Goal: Use online tool/utility: Utilize a website feature to perform a specific function

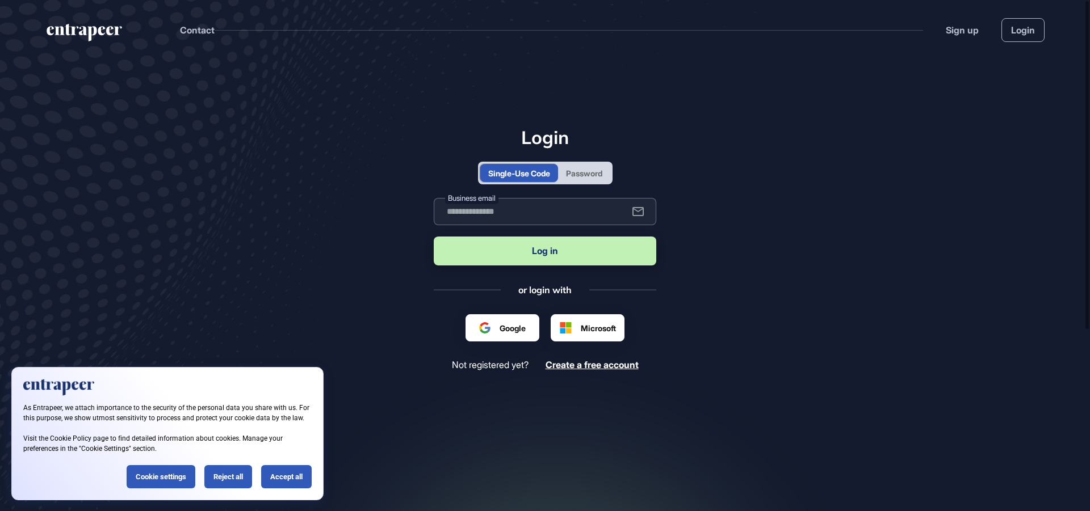
click at [465, 207] on input "text" at bounding box center [545, 211] width 223 height 27
type input "**********"
click at [556, 254] on button "Log in" at bounding box center [545, 251] width 223 height 29
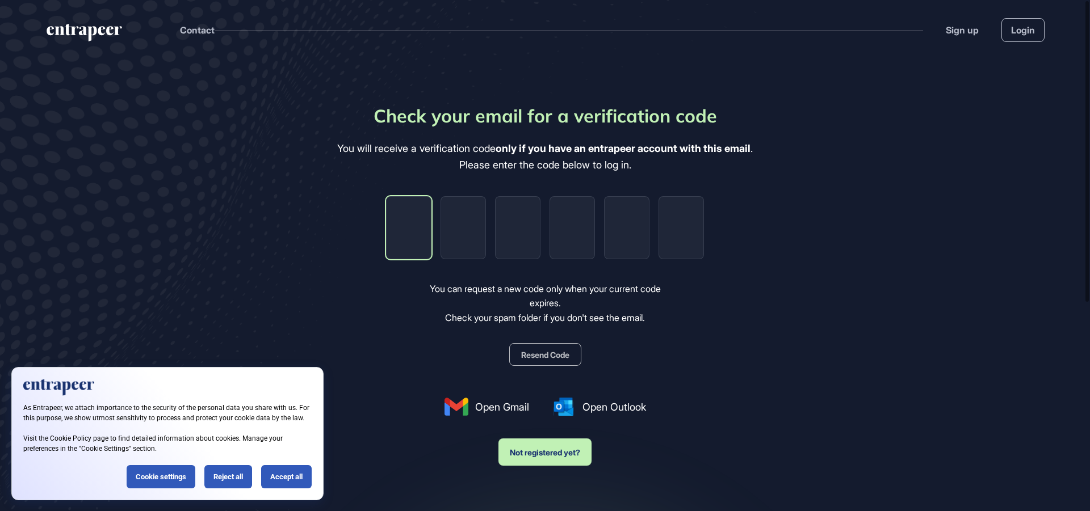
click at [414, 233] on input "tel" at bounding box center [408, 227] width 45 height 63
type input "*"
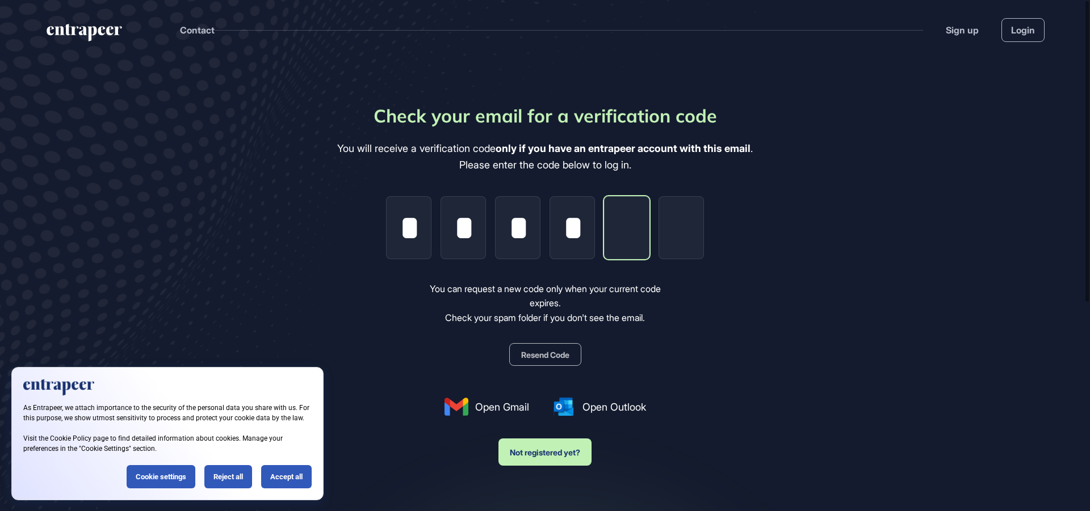
type input "*"
click at [553, 353] on button "Resend Code" at bounding box center [545, 354] width 72 height 23
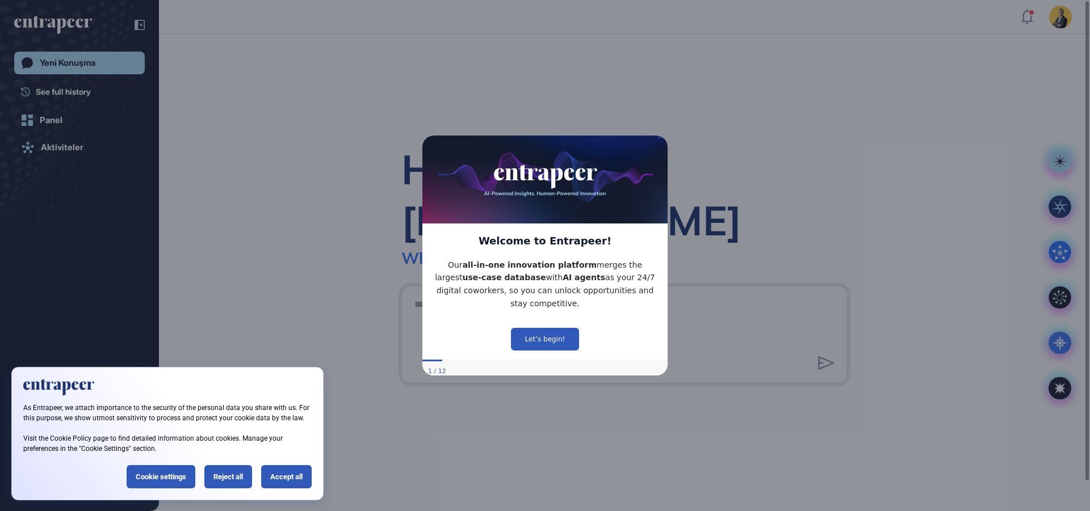
click at [660, 139] on icon "Close Preview" at bounding box center [660, 136] width 5 height 5
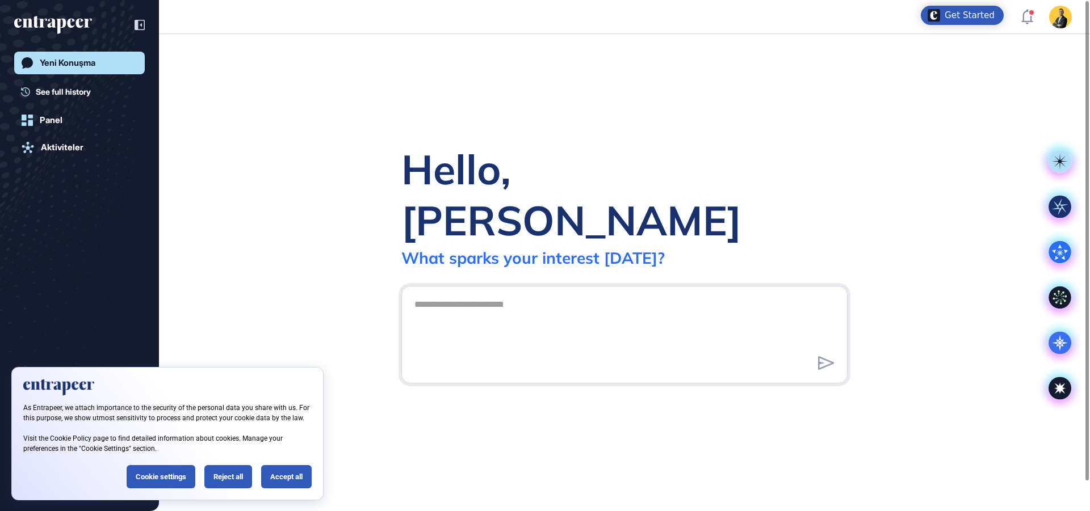
click at [473, 286] on div at bounding box center [624, 335] width 446 height 98
click at [468, 293] on textarea at bounding box center [625, 332] width 434 height 79
drag, startPoint x: 669, startPoint y: 282, endPoint x: 334, endPoint y: 265, distance: 335.4
click at [334, 265] on div "**********" at bounding box center [624, 272] width 931 height 477
paste textarea "*"
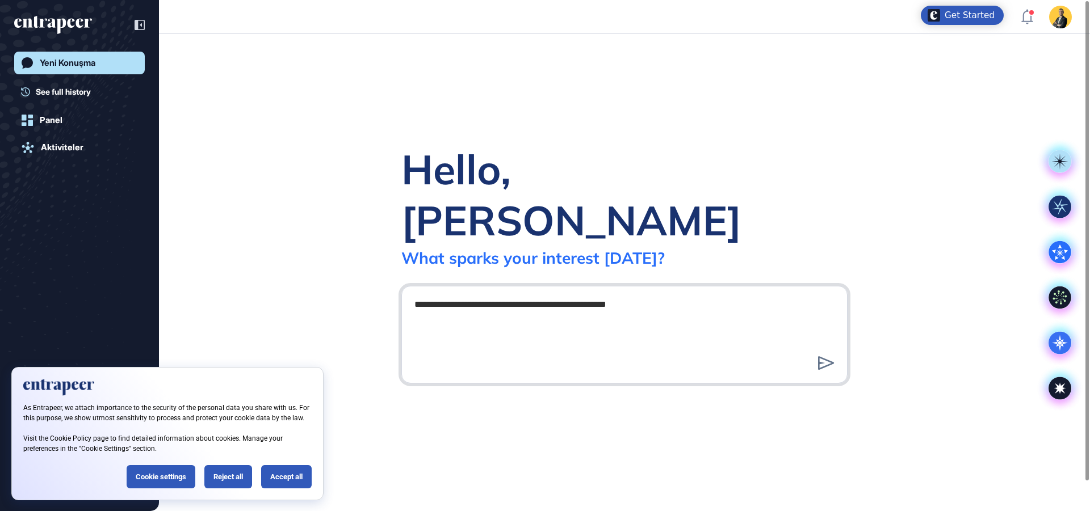
type textarea "**********"
click at [824, 356] on icon at bounding box center [826, 363] width 16 height 14
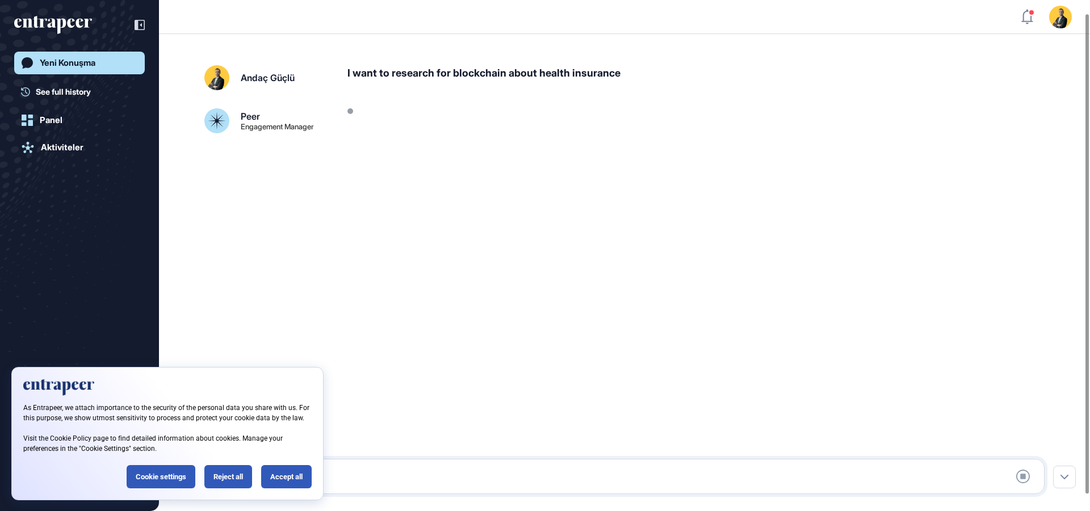
scroll to position [32, 0]
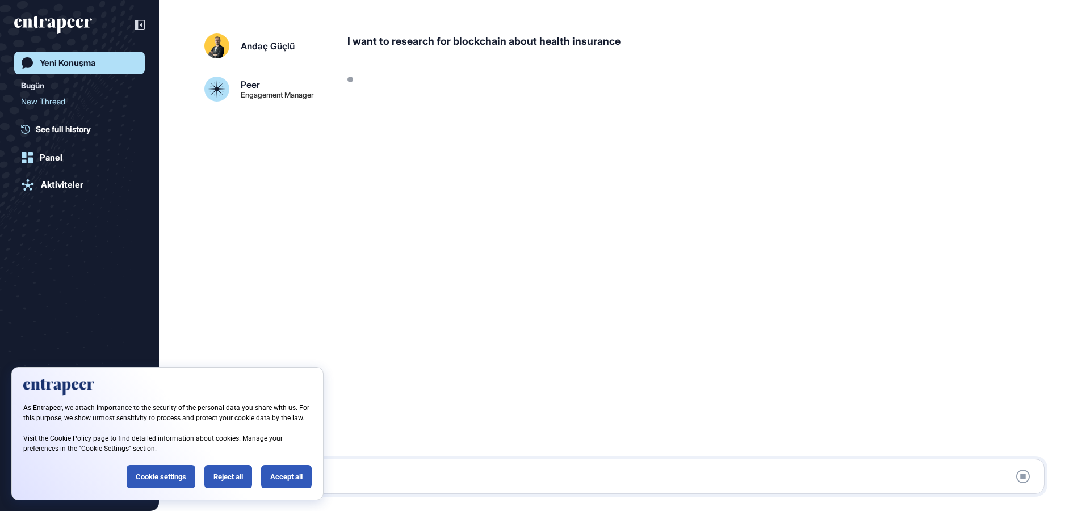
click at [278, 487] on div "Accept all" at bounding box center [286, 476] width 51 height 23
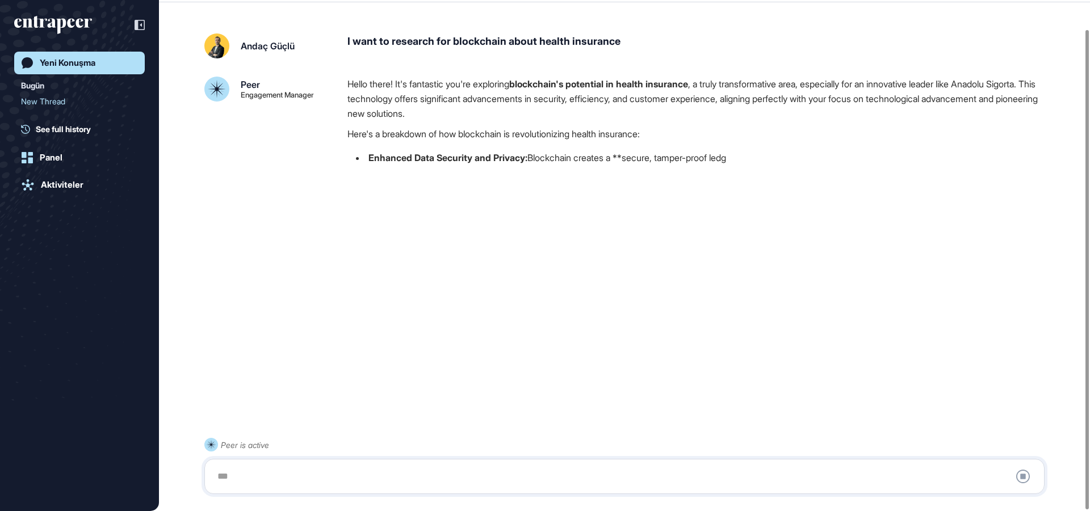
scroll to position [31, 0]
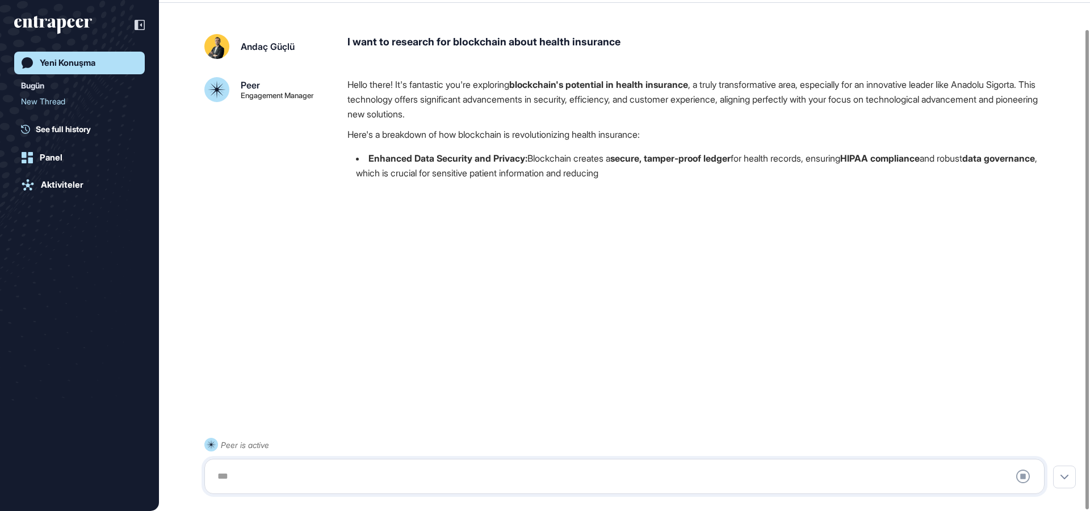
click at [548, 473] on div at bounding box center [625, 476] width 828 height 23
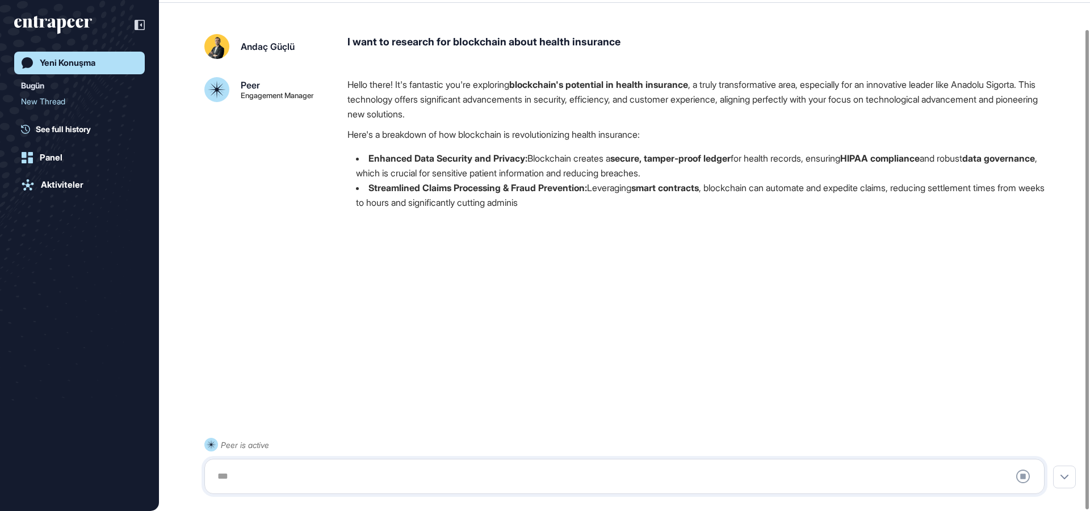
scroll to position [32, 0]
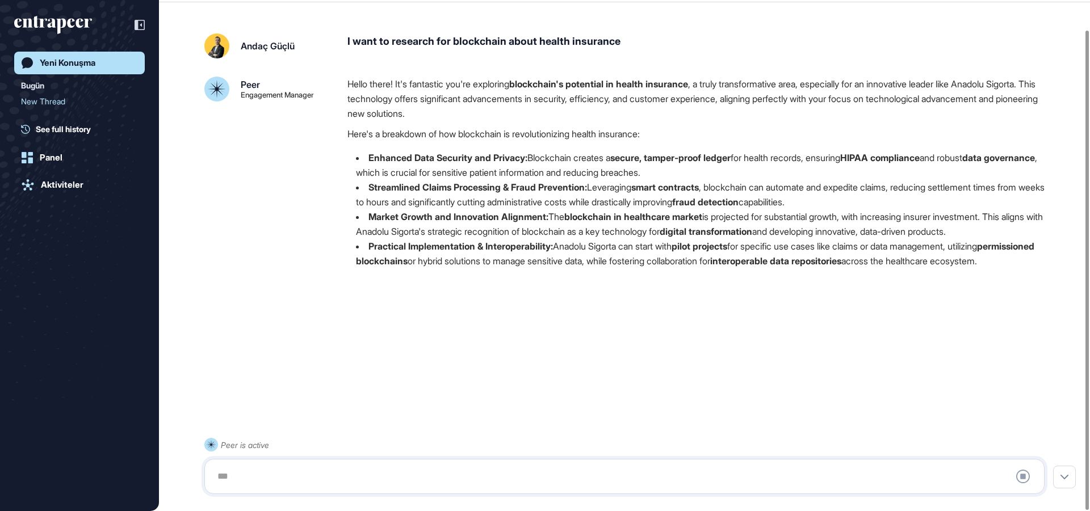
drag, startPoint x: 343, startPoint y: 81, endPoint x: 462, endPoint y: 277, distance: 228.7
click at [462, 277] on div "Peer Engagement Manager Hello there! It's fantastic you're exploring blockchain…" at bounding box center [624, 181] width 840 height 209
copy div "Hello there! It's fantastic you're exploring blockchain's potential in health i…"
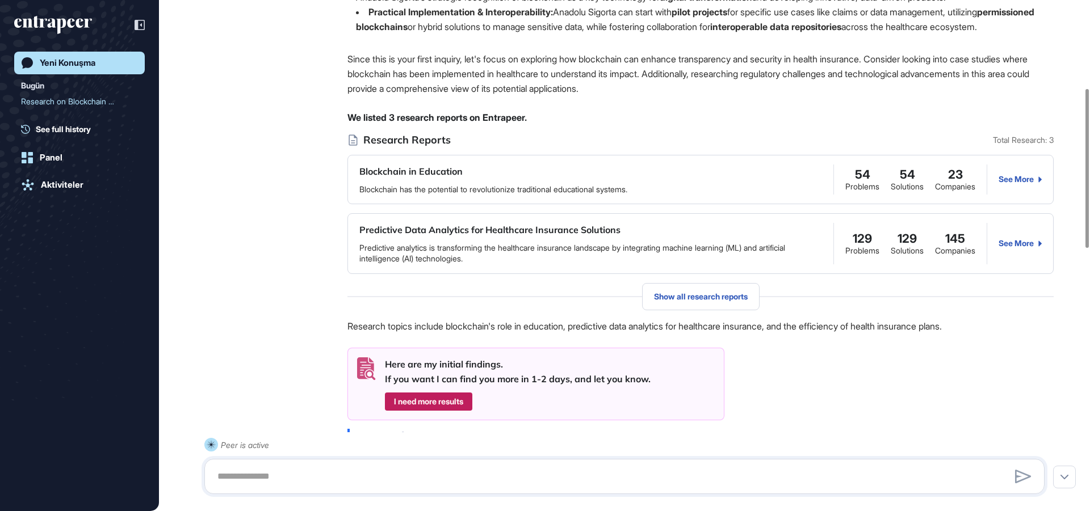
scroll to position [284, 0]
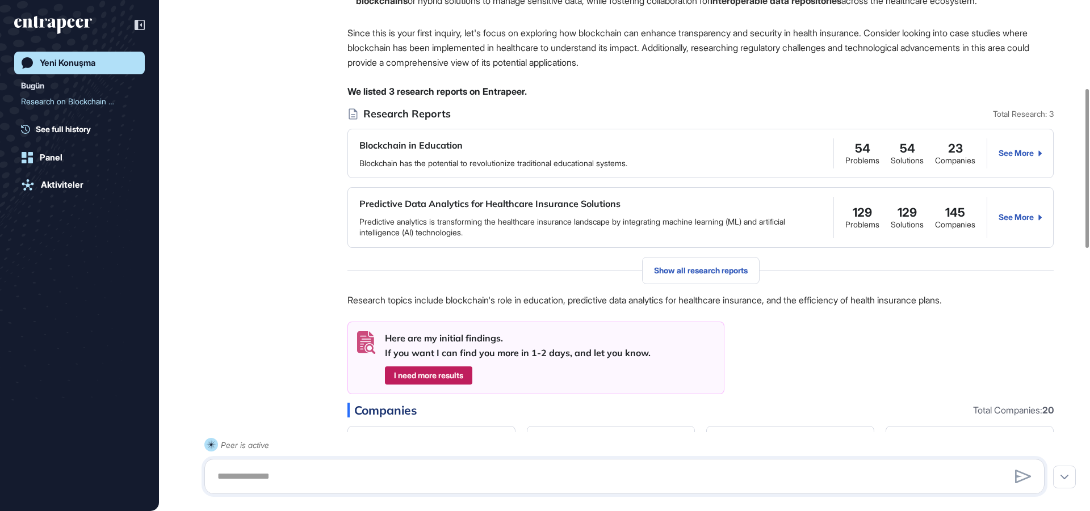
click at [1030, 222] on div "See More" at bounding box center [1020, 217] width 43 height 9
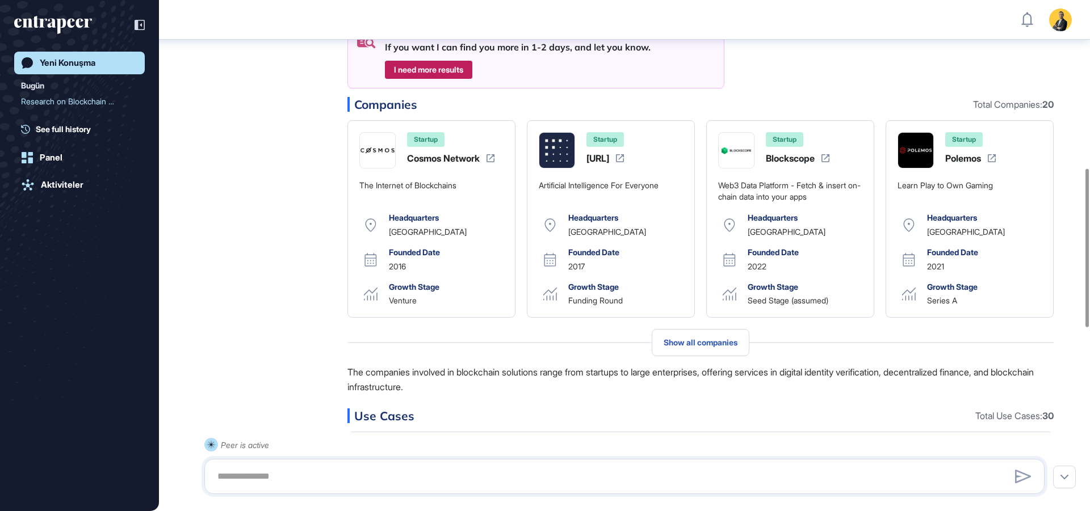
scroll to position [630, 0]
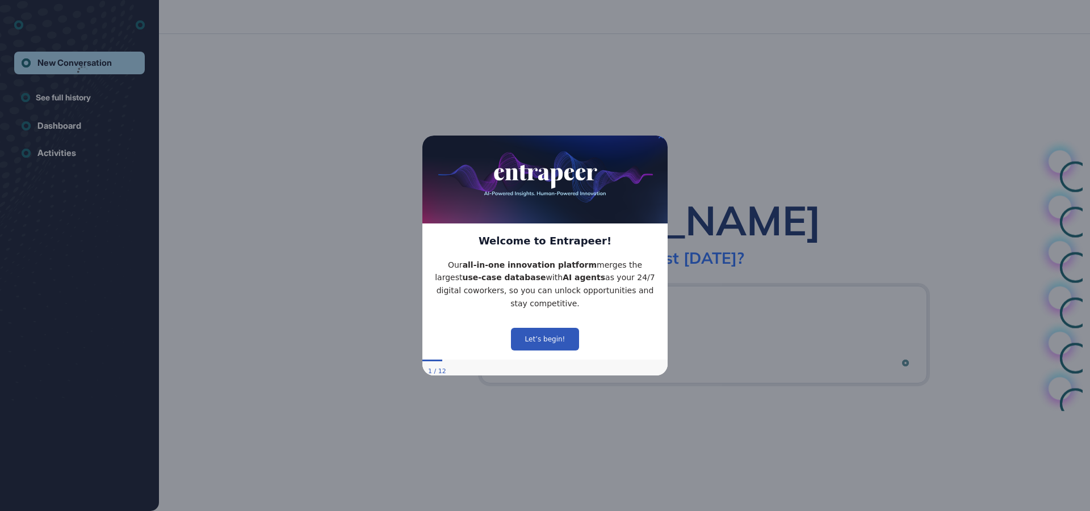
scroll to position [1, 1]
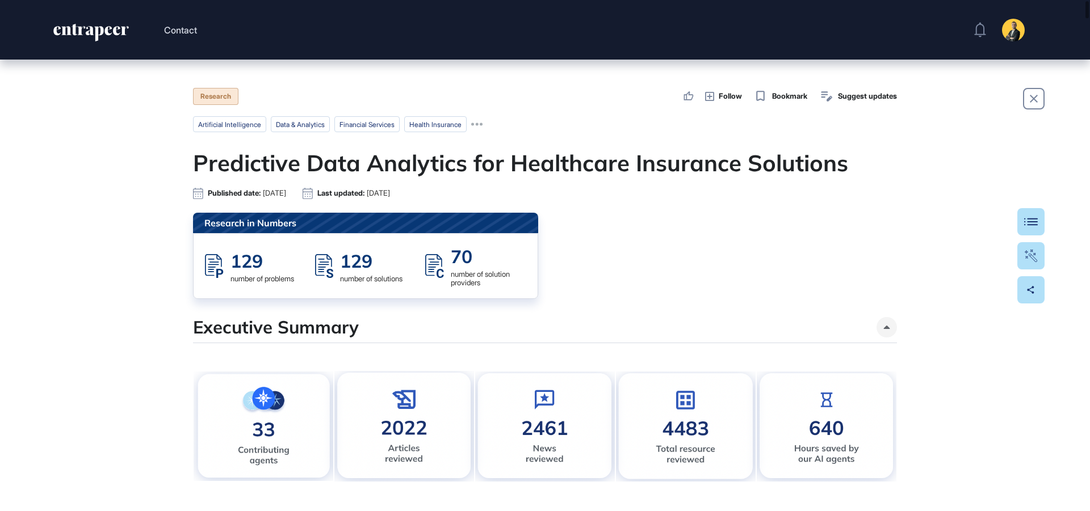
scroll to position [57, 0]
